Goal: Navigation & Orientation: Find specific page/section

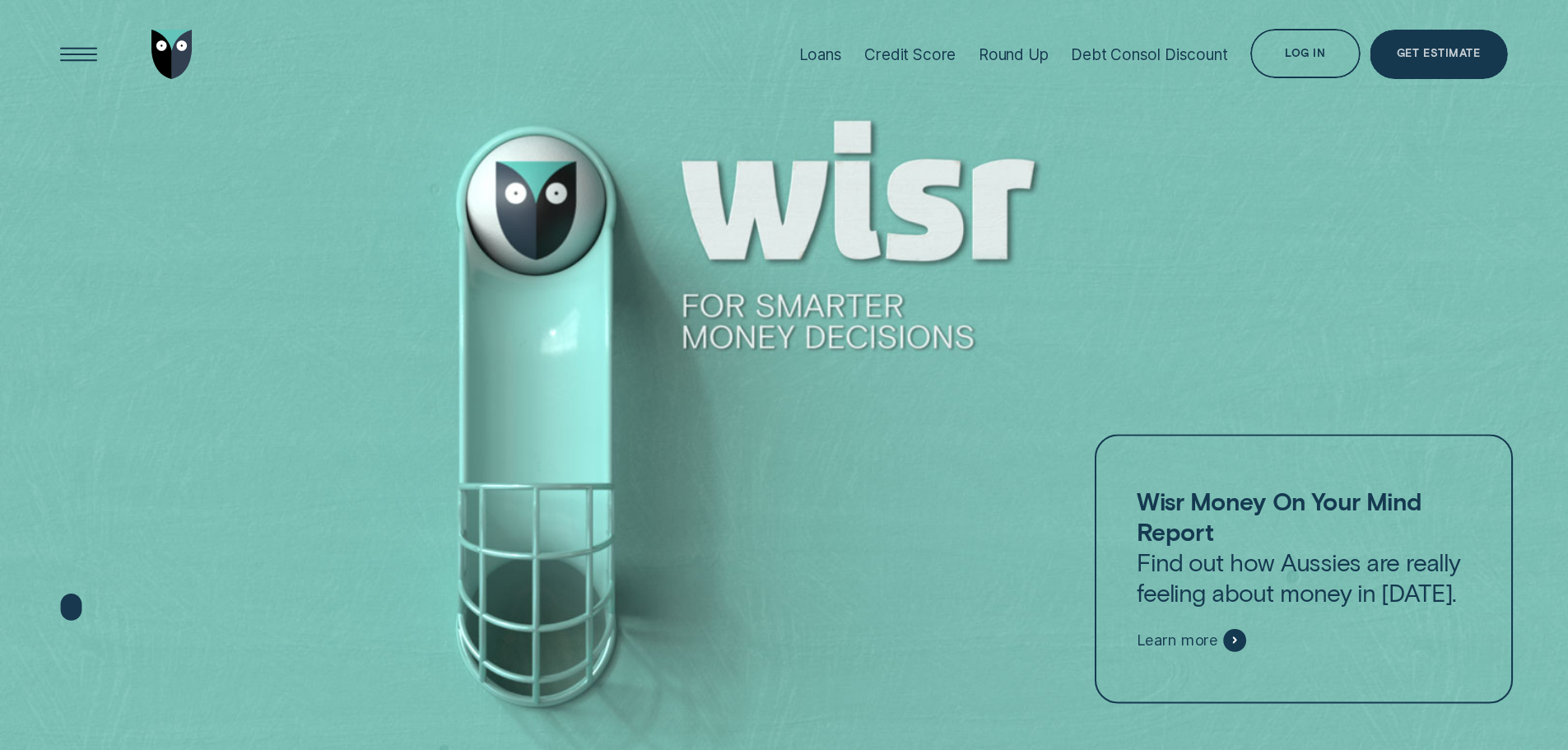
click at [1301, 52] on div "Log in" at bounding box center [1305, 56] width 40 height 10
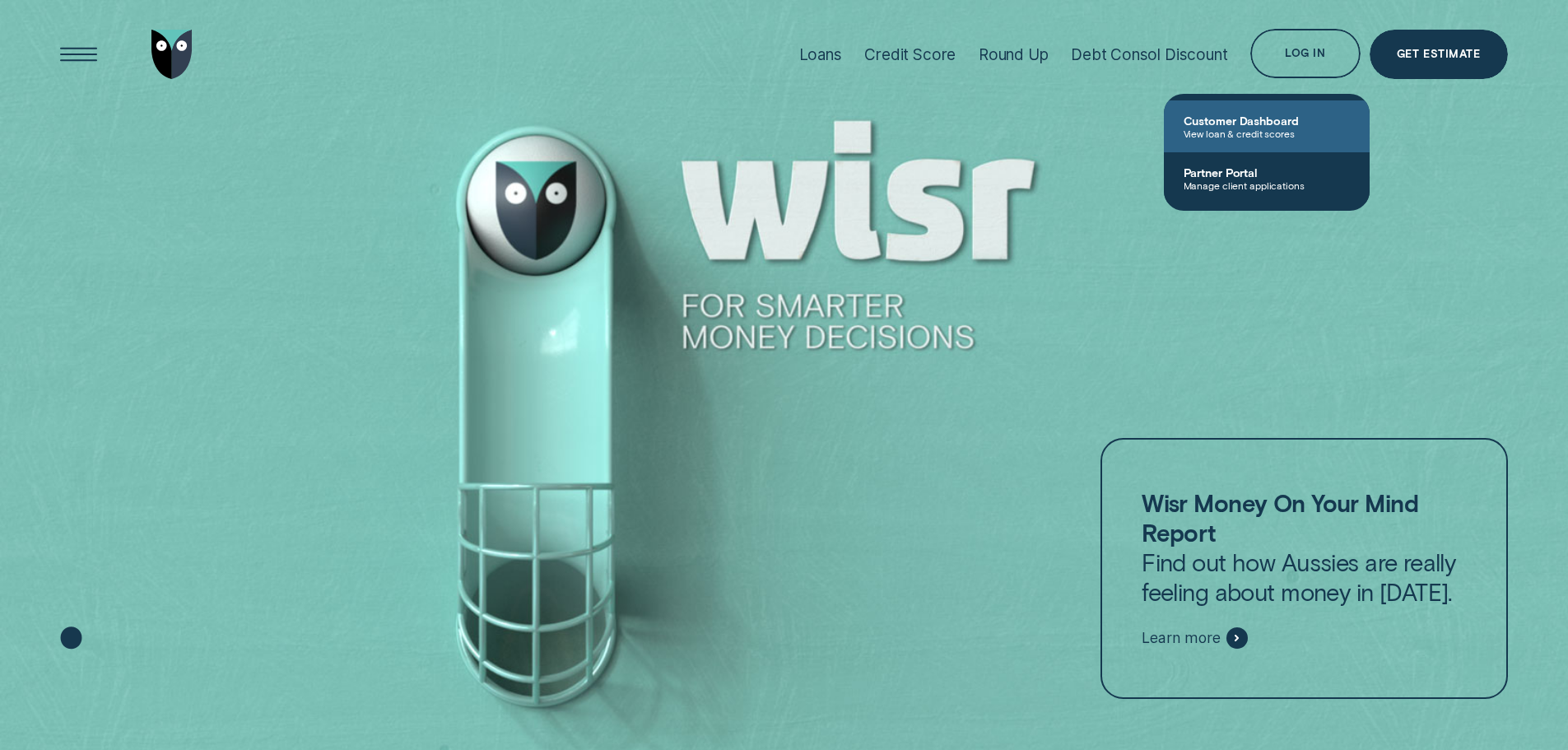
click at [1249, 124] on span "Customer Dashboard" at bounding box center [1267, 120] width 166 height 14
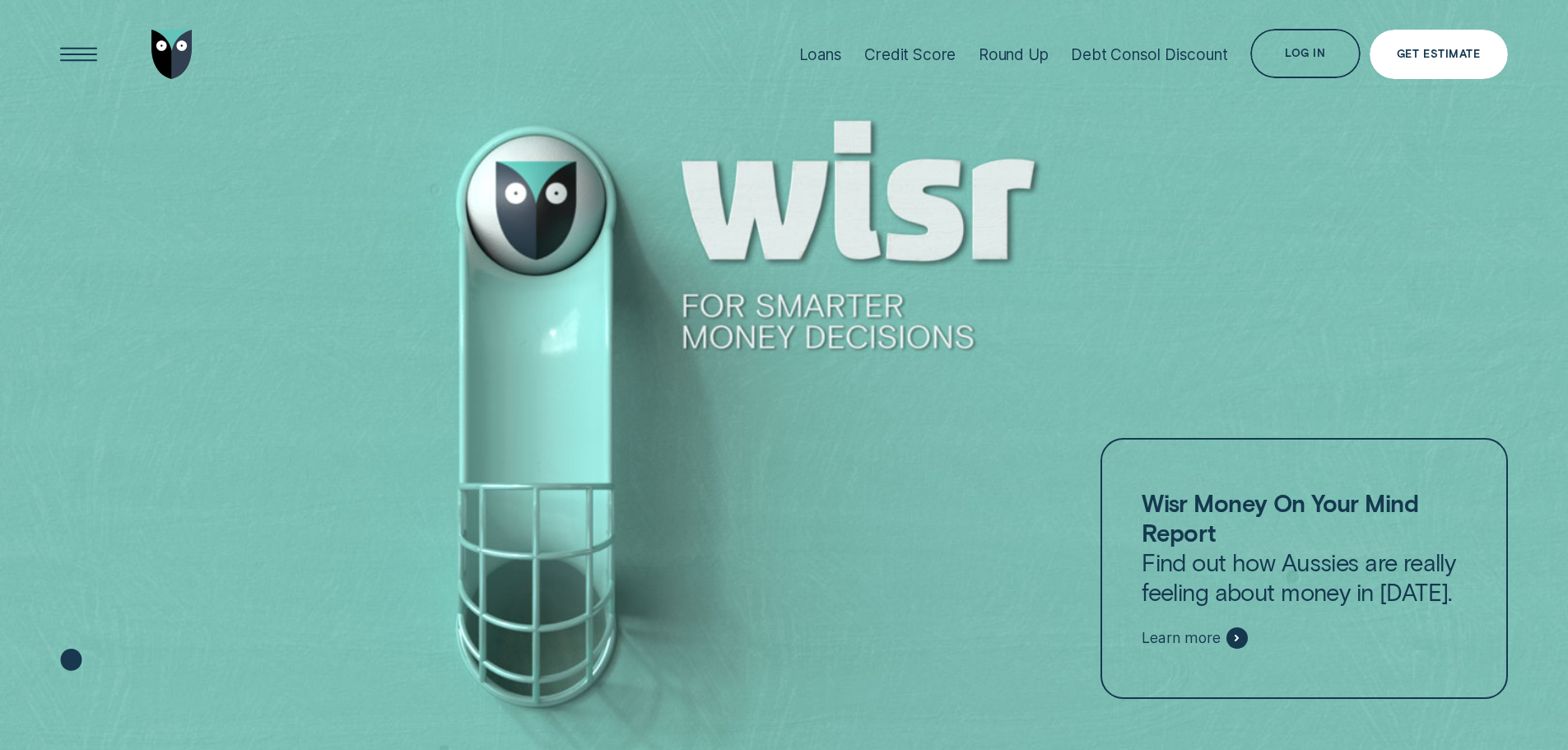
click at [1455, 52] on div "Get Estimate" at bounding box center [1438, 54] width 83 height 10
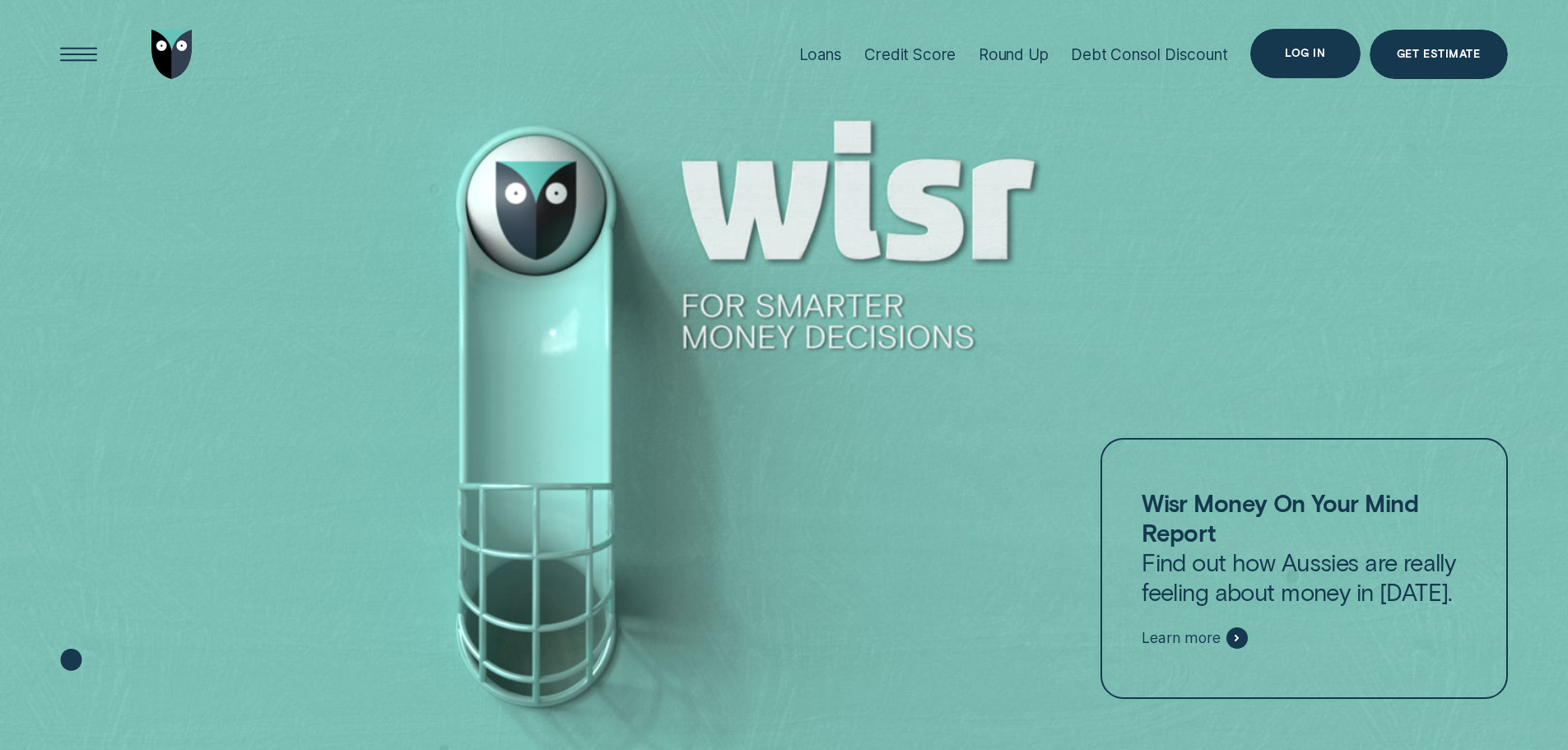
click at [1273, 60] on div "Log in" at bounding box center [1305, 53] width 109 height 49
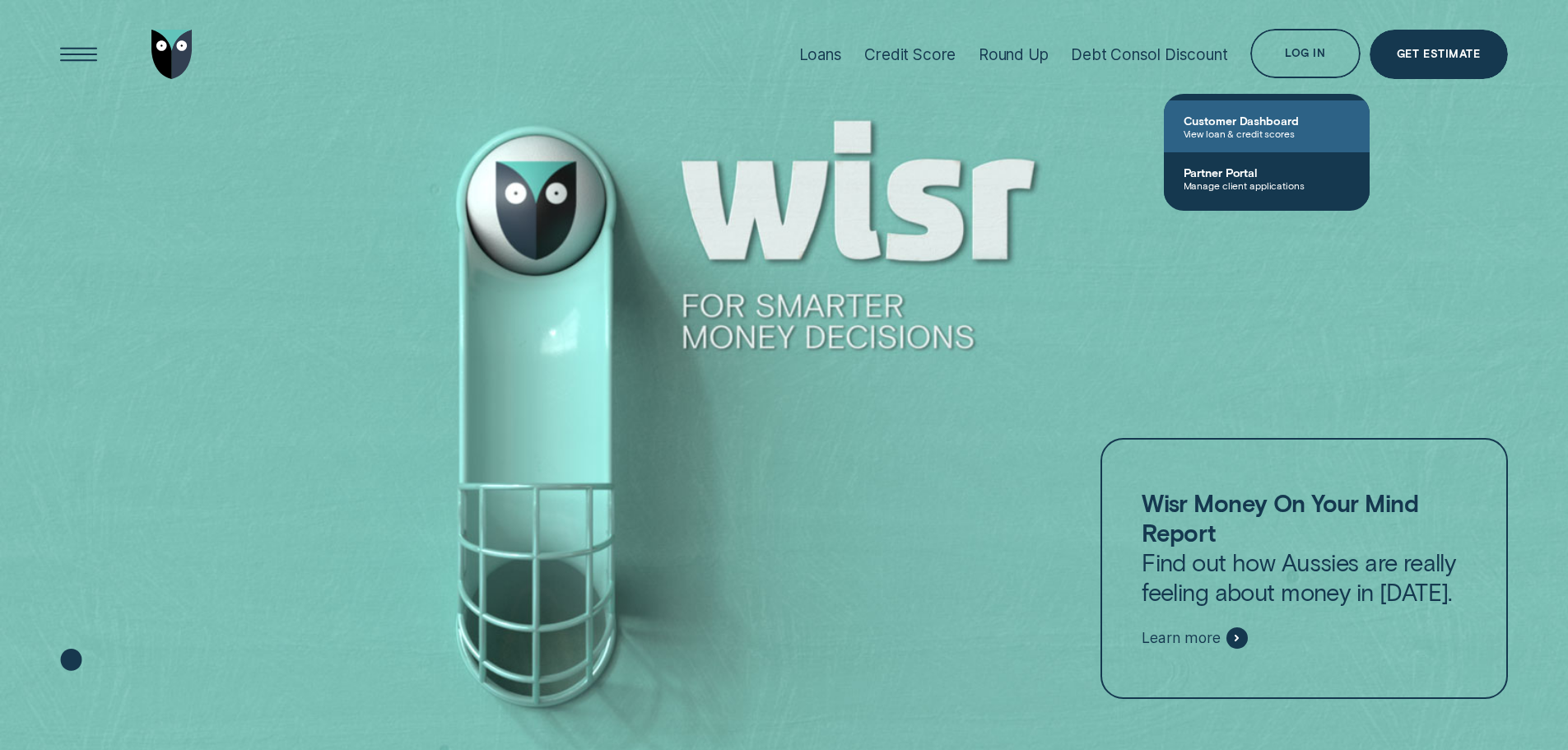
click at [1230, 129] on span "View loan & credit scores" at bounding box center [1267, 133] width 166 height 11
